Goal: Navigation & Orientation: Find specific page/section

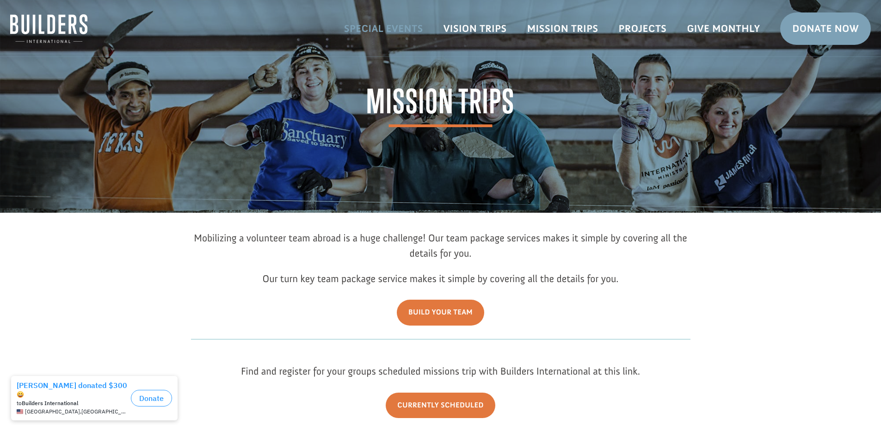
click at [408, 26] on link "Special Events" at bounding box center [383, 28] width 99 height 27
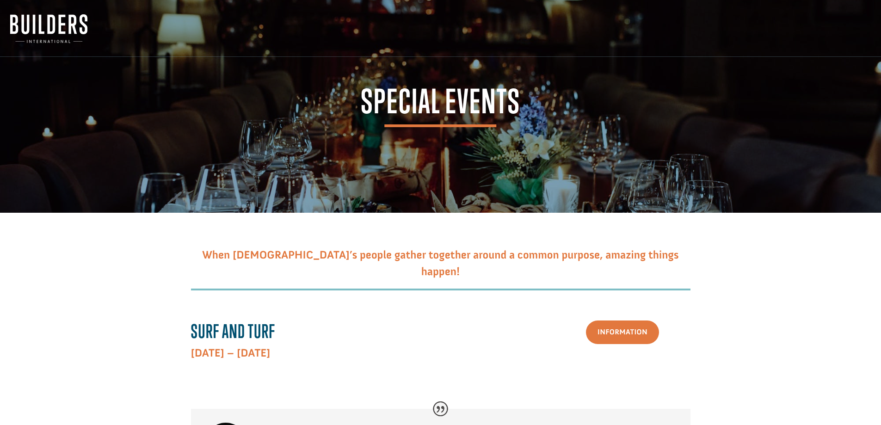
click at [50, 25] on img at bounding box center [48, 28] width 77 height 29
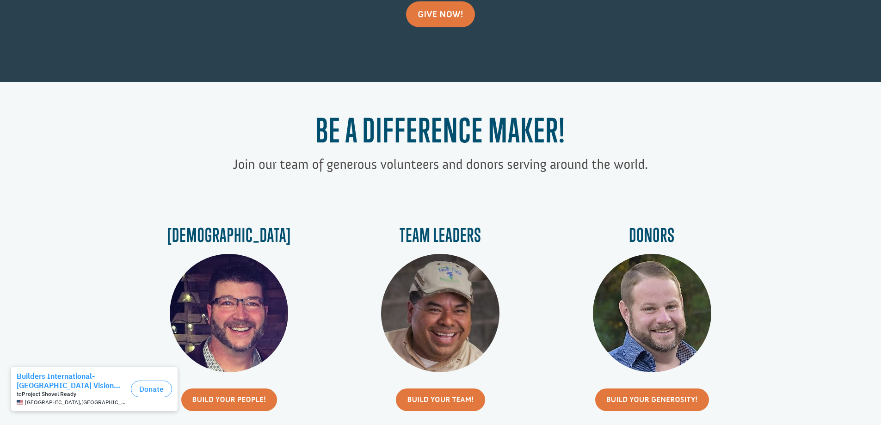
scroll to position [277, 0]
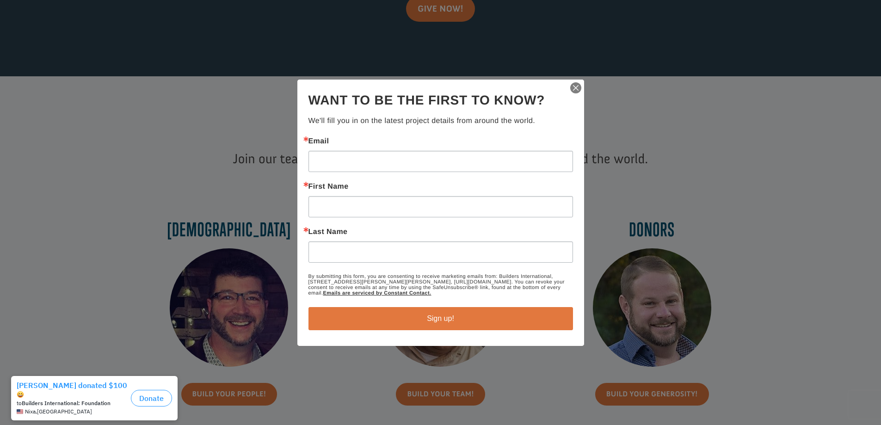
click at [575, 91] on img "button" at bounding box center [575, 87] width 13 height 13
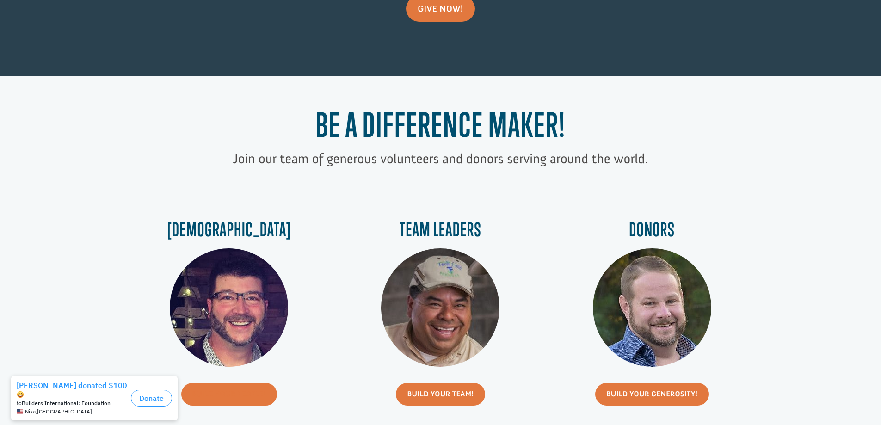
click at [222, 397] on link "Build Your People!" at bounding box center [229, 394] width 96 height 23
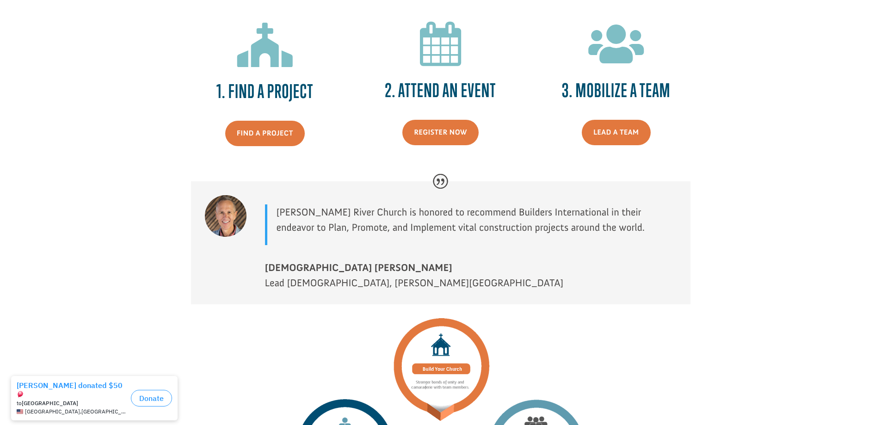
scroll to position [1294, 0]
